Goal: Task Accomplishment & Management: Use online tool/utility

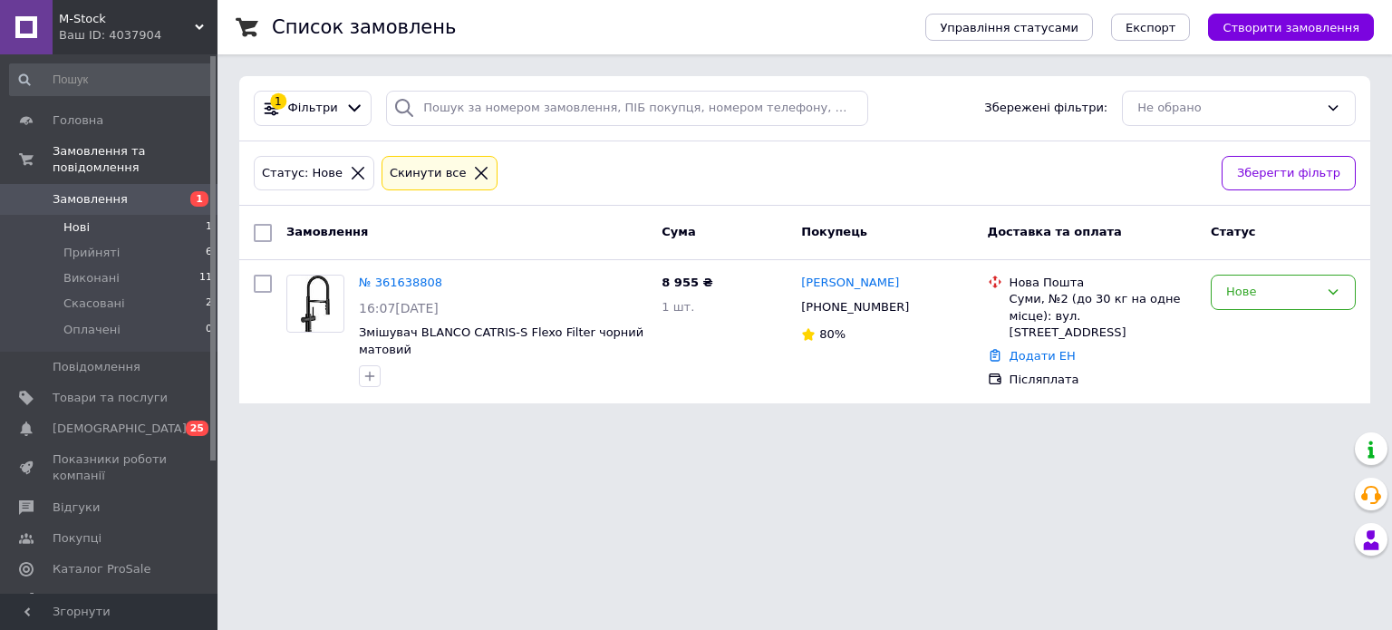
drag, startPoint x: 894, startPoint y: 305, endPoint x: 768, endPoint y: 213, distance: 155.5
click at [914, 305] on icon at bounding box center [919, 307] width 11 height 11
click at [1258, 293] on div "Нове" at bounding box center [1272, 292] width 92 height 19
click at [1265, 331] on li "Прийнято" at bounding box center [1283, 331] width 143 height 34
click at [1028, 349] on link "Додати ЕН" at bounding box center [1043, 356] width 66 height 14
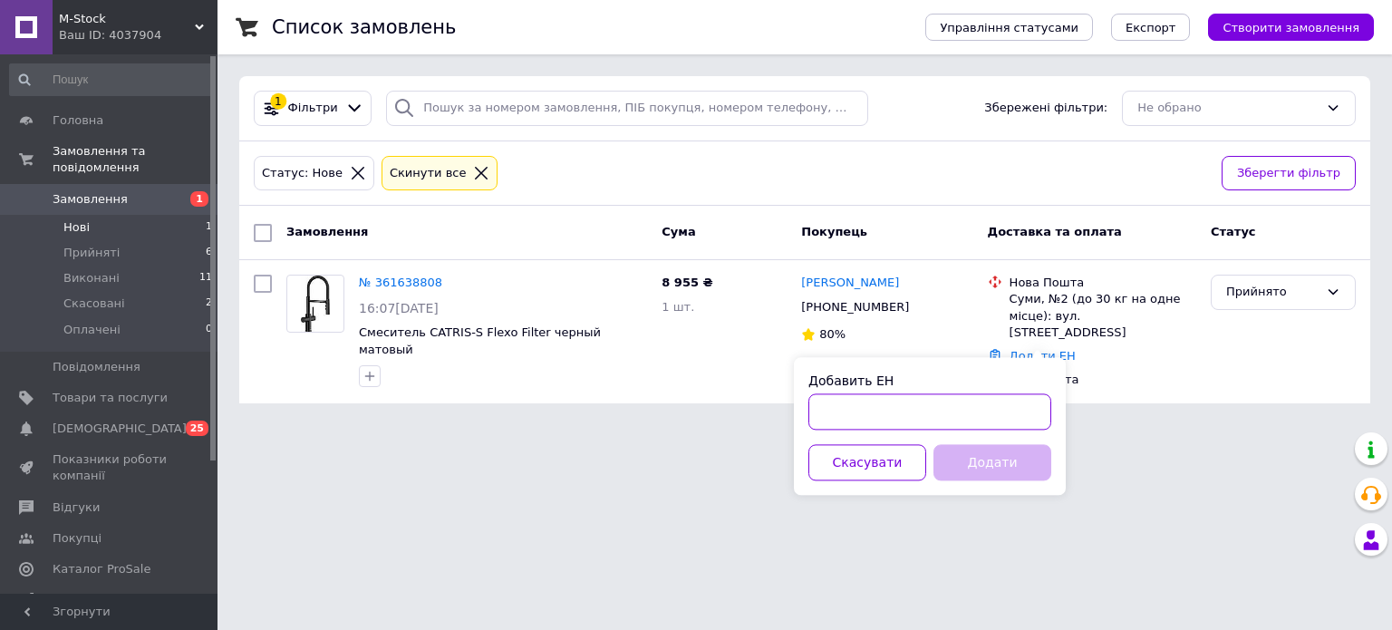
click at [899, 417] on input "Добавить ЕН" at bounding box center [929, 411] width 243 height 36
paste input "20400477612451"
type input "20400477612451"
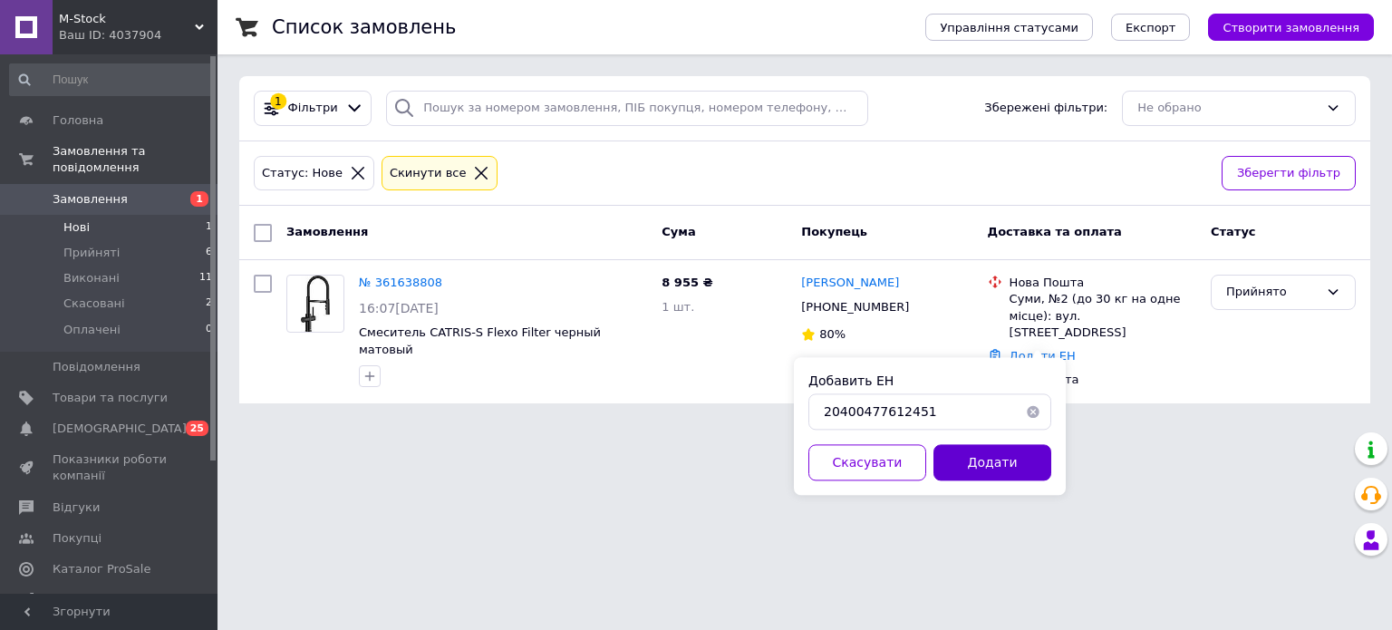
click at [1004, 465] on button "Додати" at bounding box center [992, 462] width 118 height 36
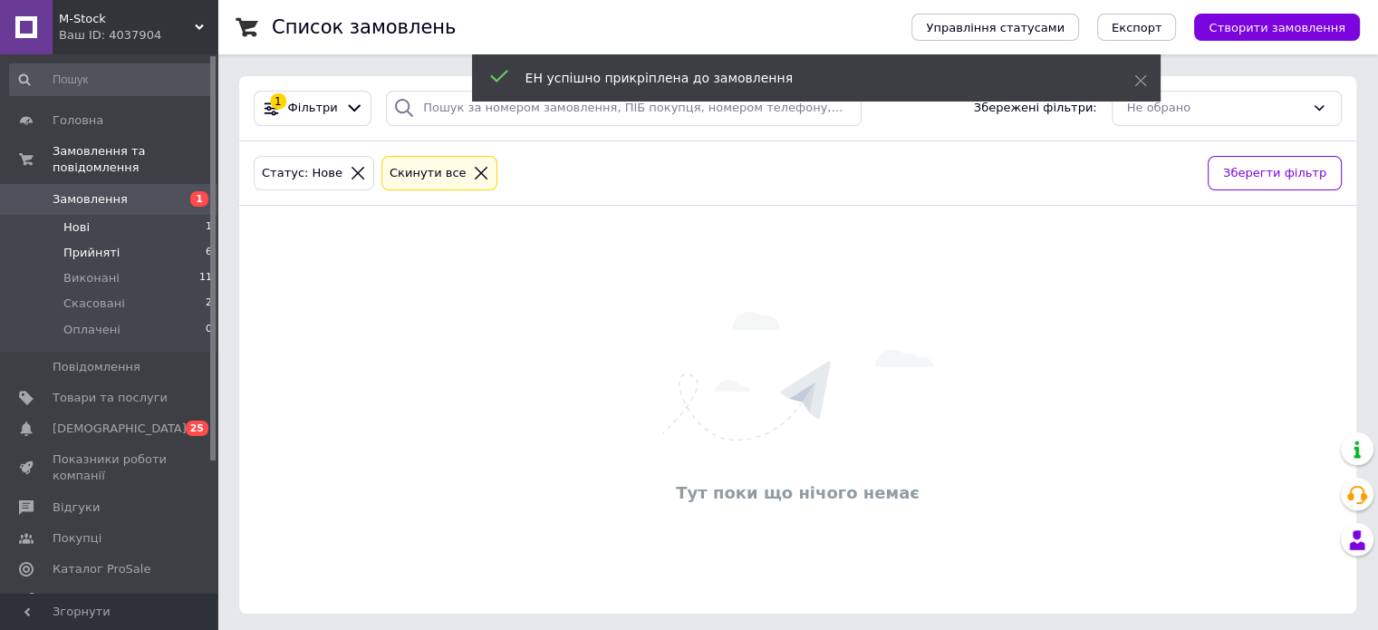
click at [105, 245] on span "Прийняті" at bounding box center [91, 253] width 56 height 16
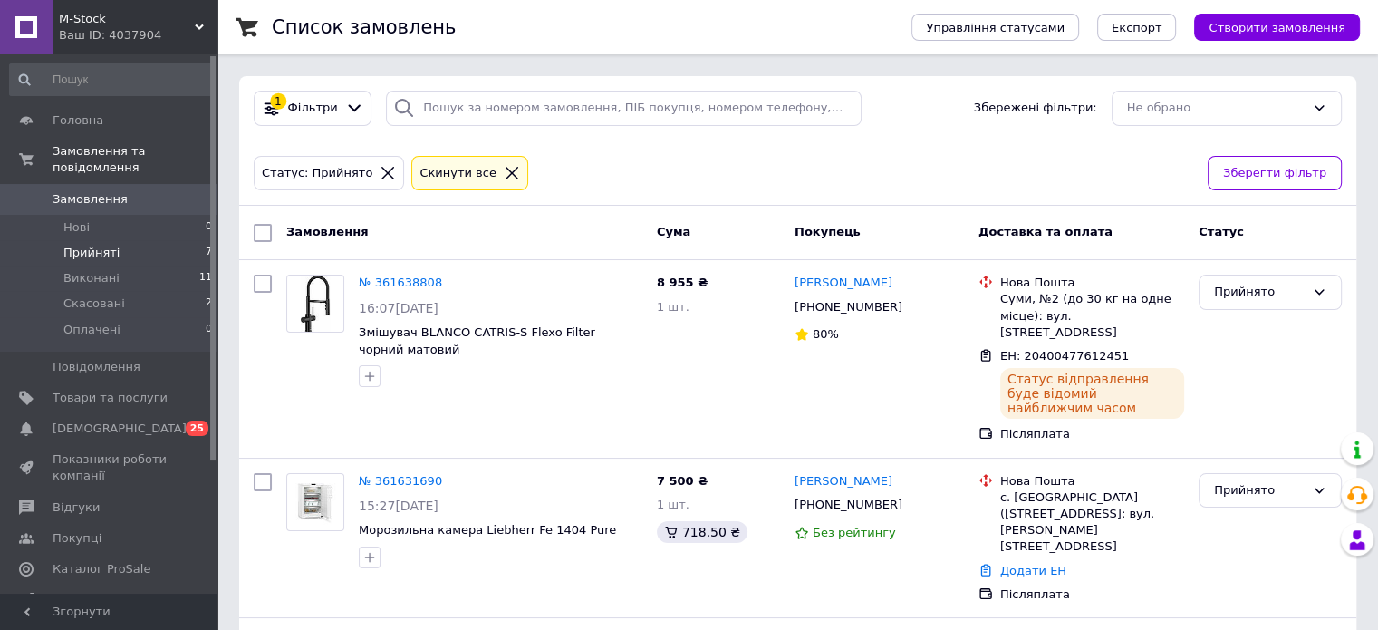
click at [101, 245] on span "Прийняті" at bounding box center [91, 253] width 56 height 16
drag, startPoint x: 917, startPoint y: 282, endPoint x: 855, endPoint y: 289, distance: 62.0
click at [855, 289] on div "[PERSON_NAME]" at bounding box center [879, 283] width 173 height 21
copy link "[PERSON_NAME]"
